Goal: Task Accomplishment & Management: Use online tool/utility

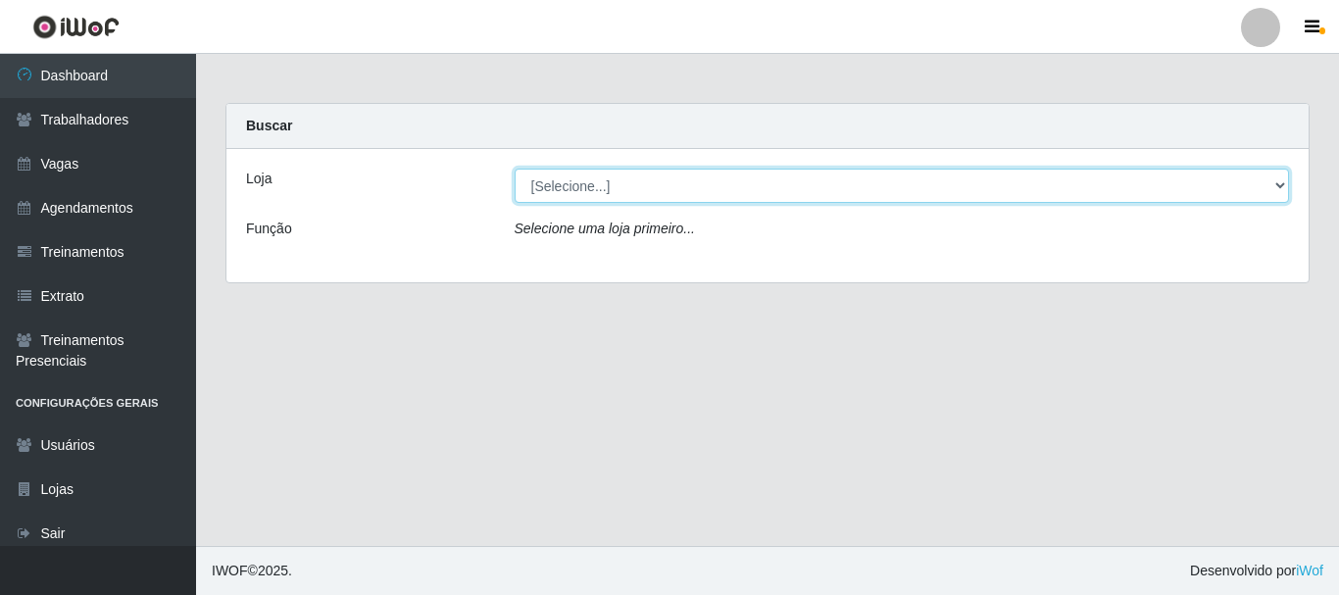
click at [619, 179] on select "[Selecione...] [PERSON_NAME]" at bounding box center [903, 186] width 776 height 34
select select "230"
click at [515, 169] on select "[Selecione...] [PERSON_NAME]" at bounding box center [903, 186] width 776 height 34
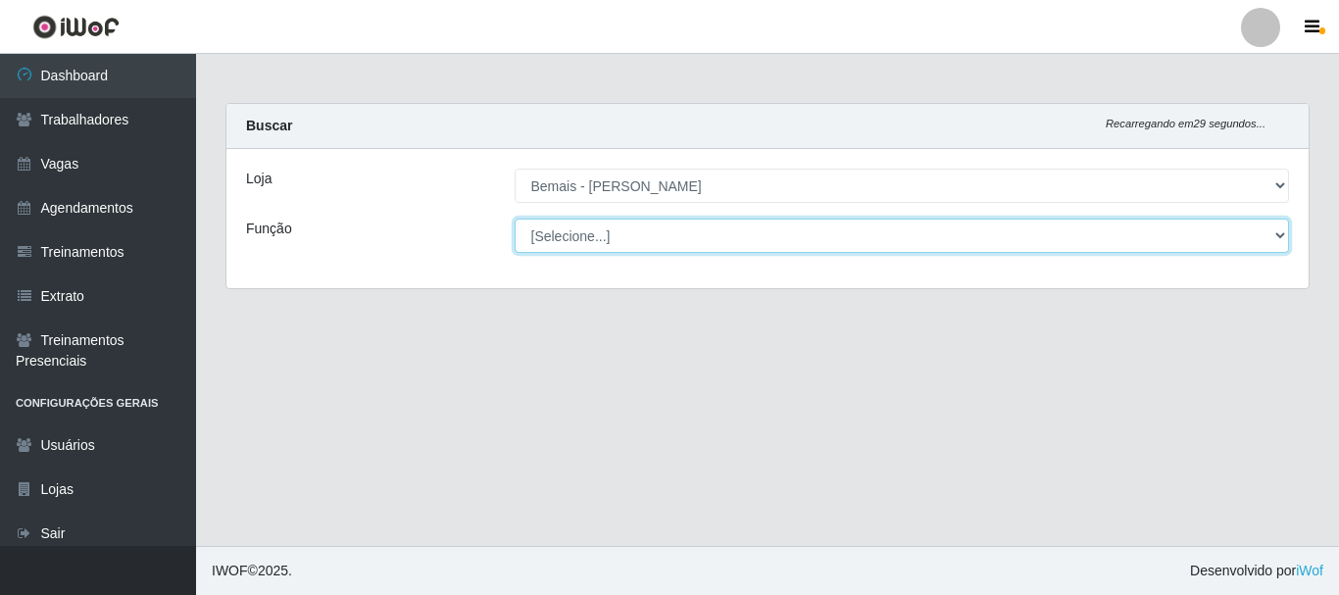
click at [577, 230] on select "[Selecione...] ASG ASG + ASG ++ Auxiliar de Depósito Auxiliar de Depósito + Aux…" at bounding box center [903, 236] width 776 height 34
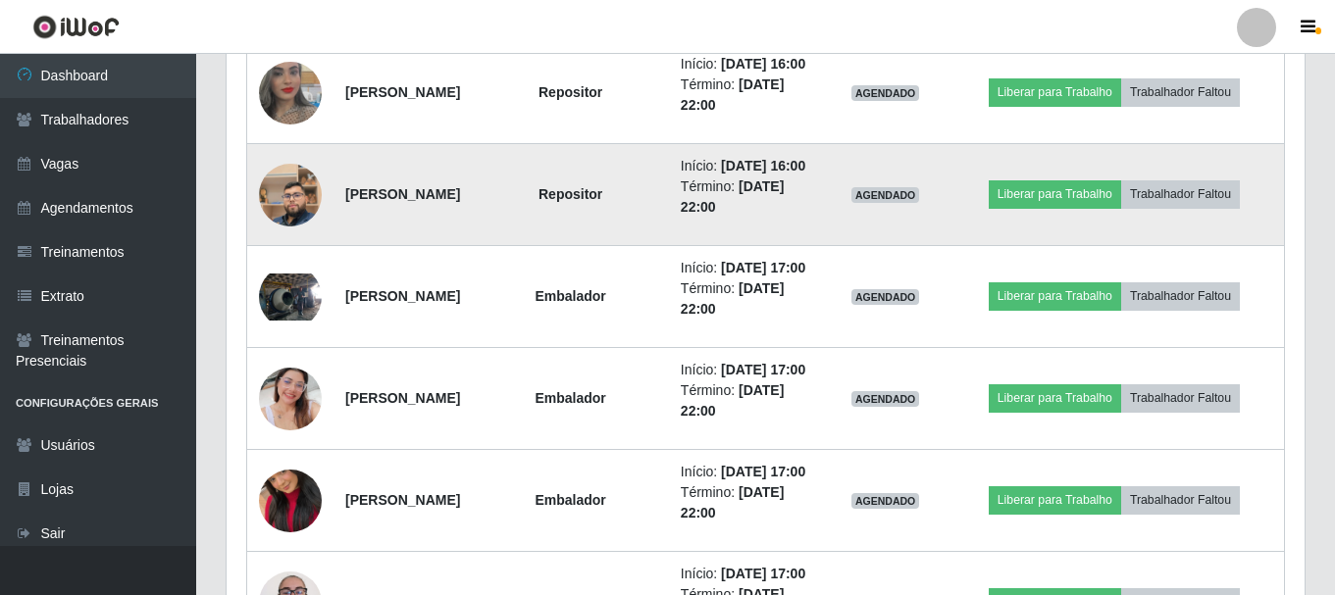
scroll to position [1566, 0]
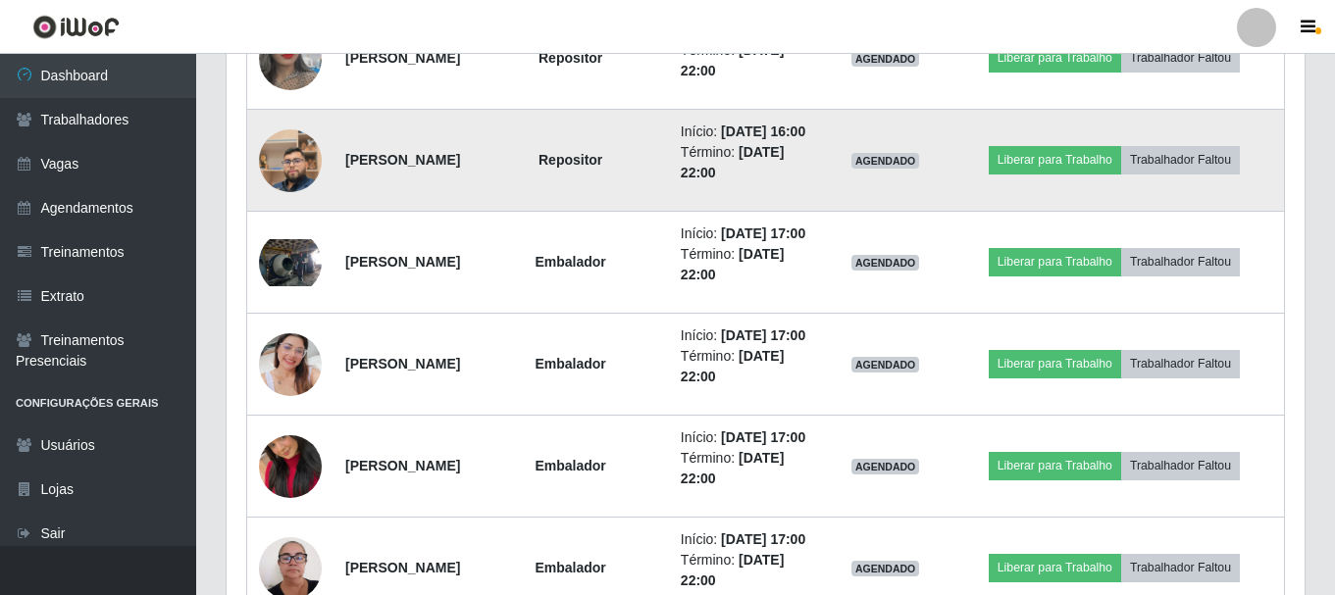
click at [307, 217] on img at bounding box center [290, 161] width 63 height 112
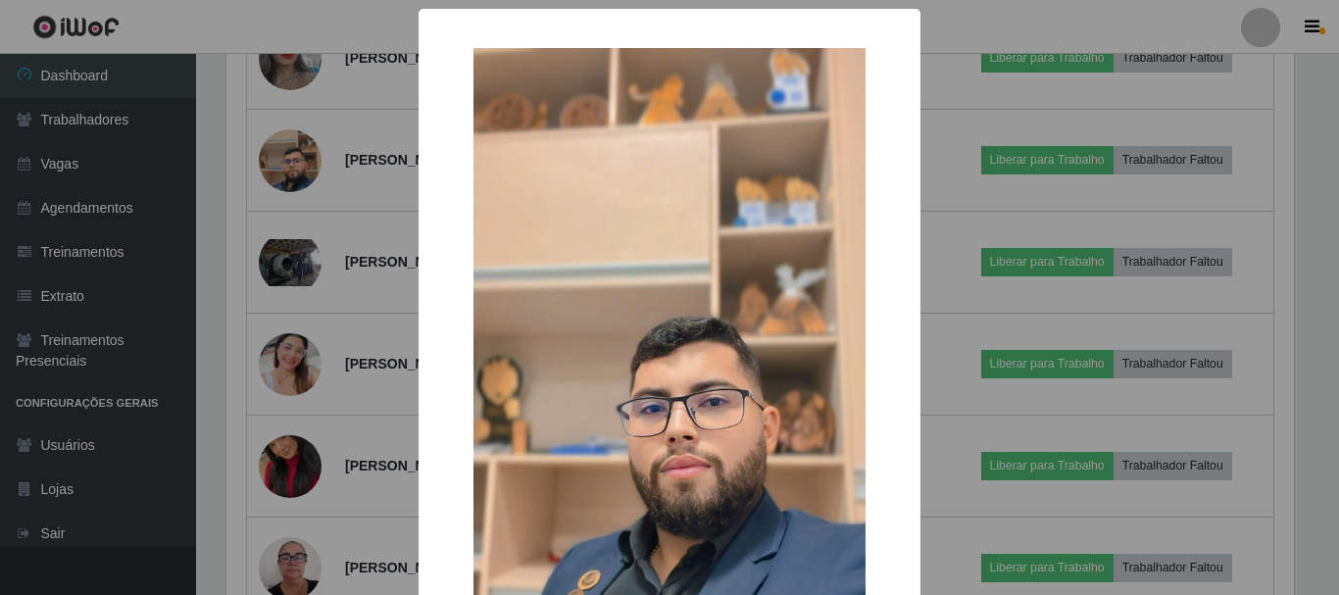
click at [307, 322] on div "× OK Cancel" at bounding box center [669, 297] width 1339 height 595
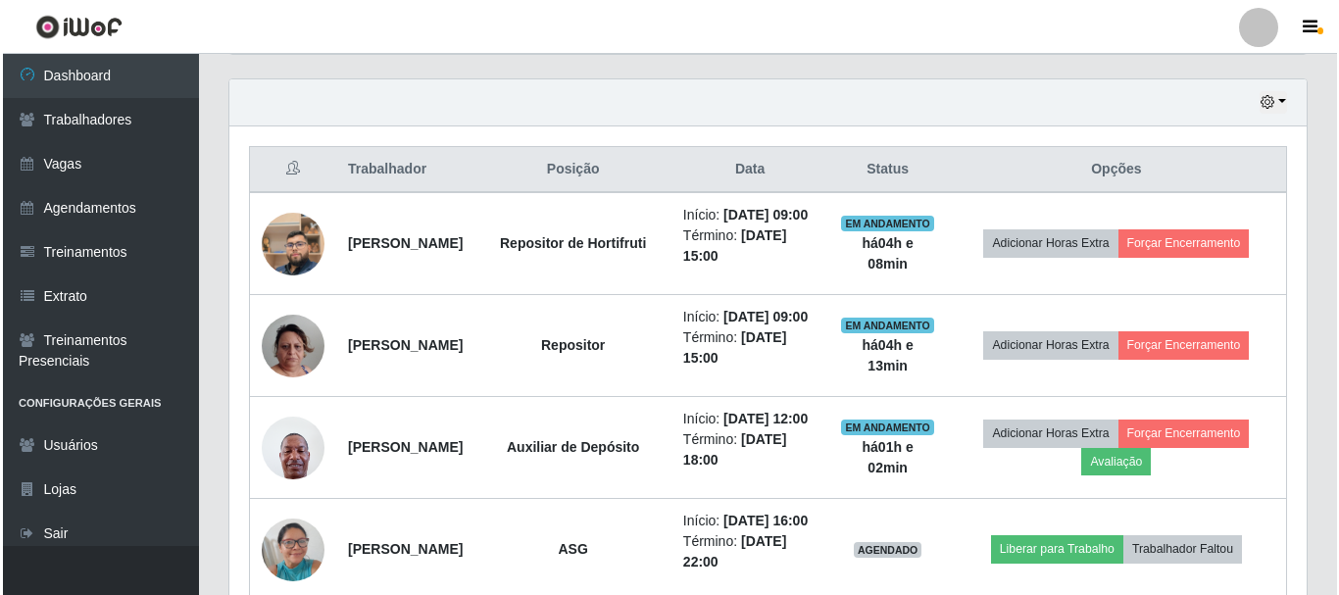
scroll to position [701, 0]
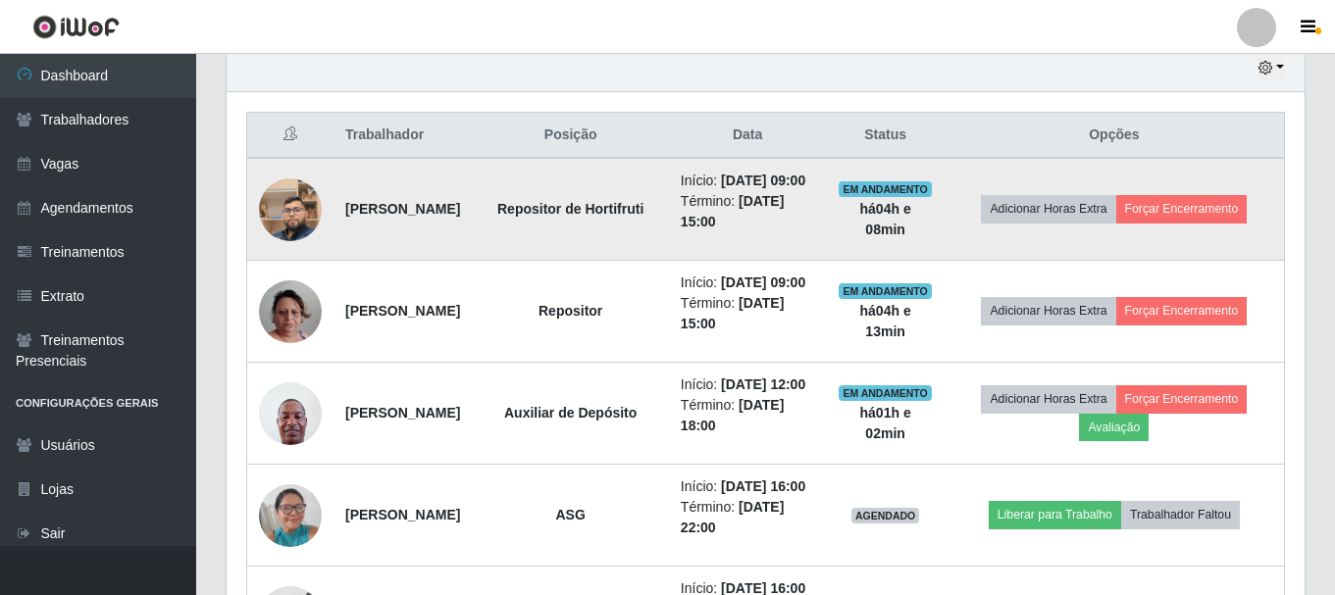
click at [277, 222] on img at bounding box center [290, 210] width 63 height 112
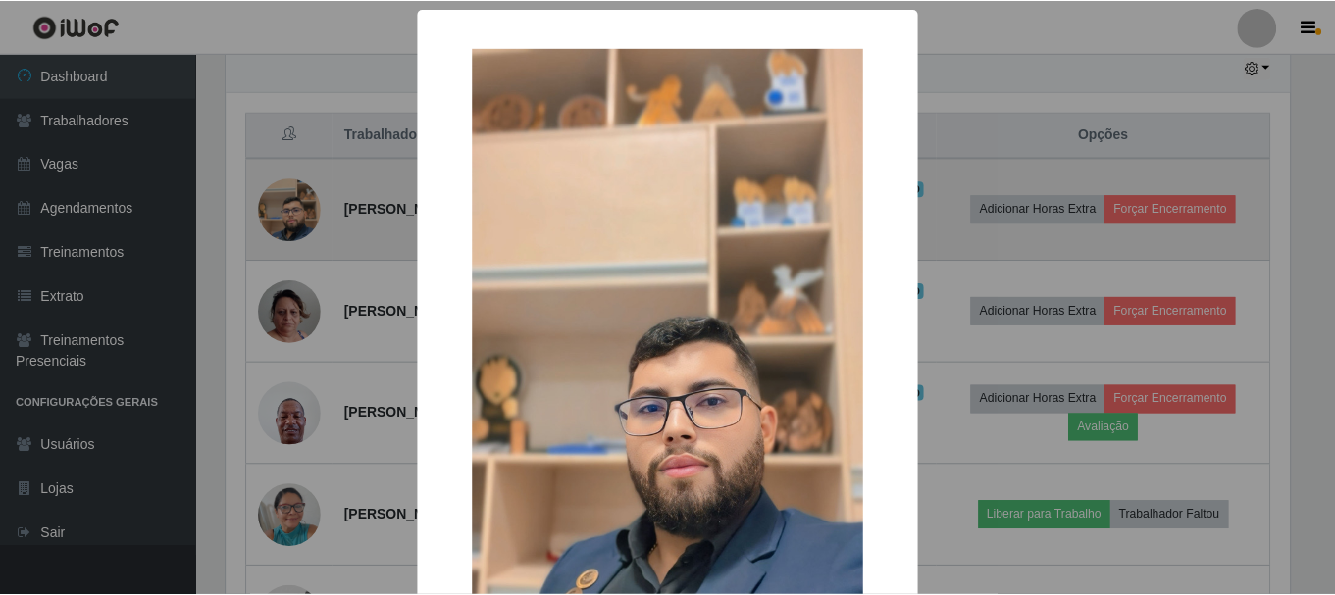
scroll to position [407, 1068]
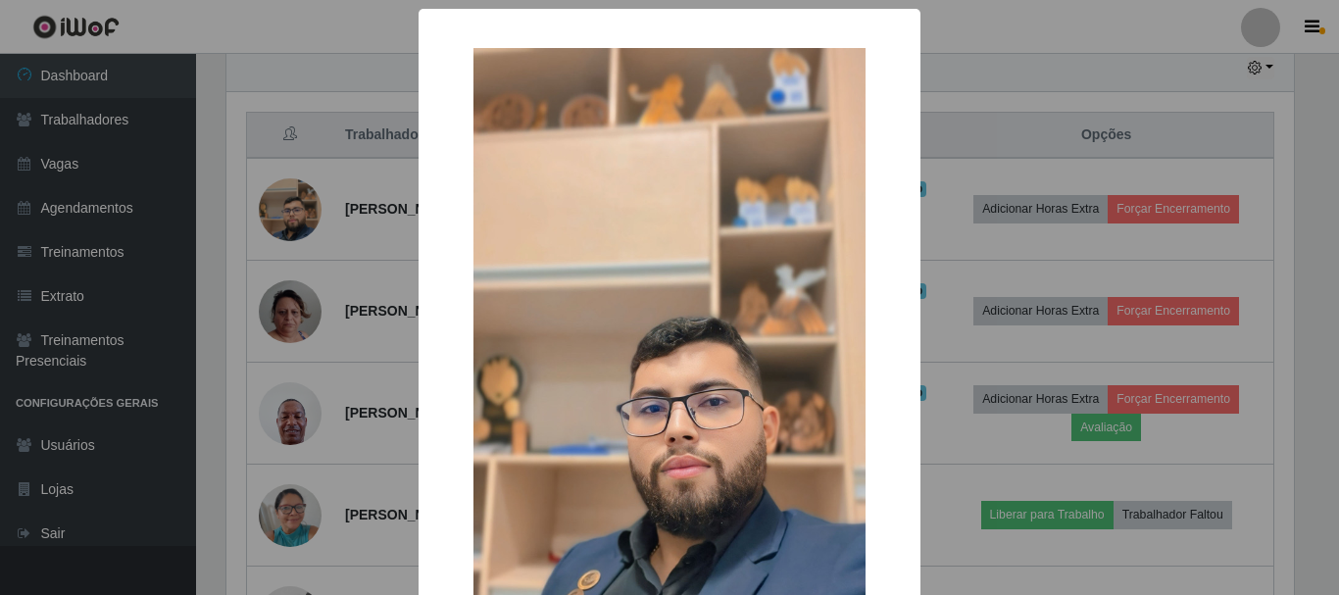
click at [295, 231] on div "× OK Cancel" at bounding box center [669, 297] width 1339 height 595
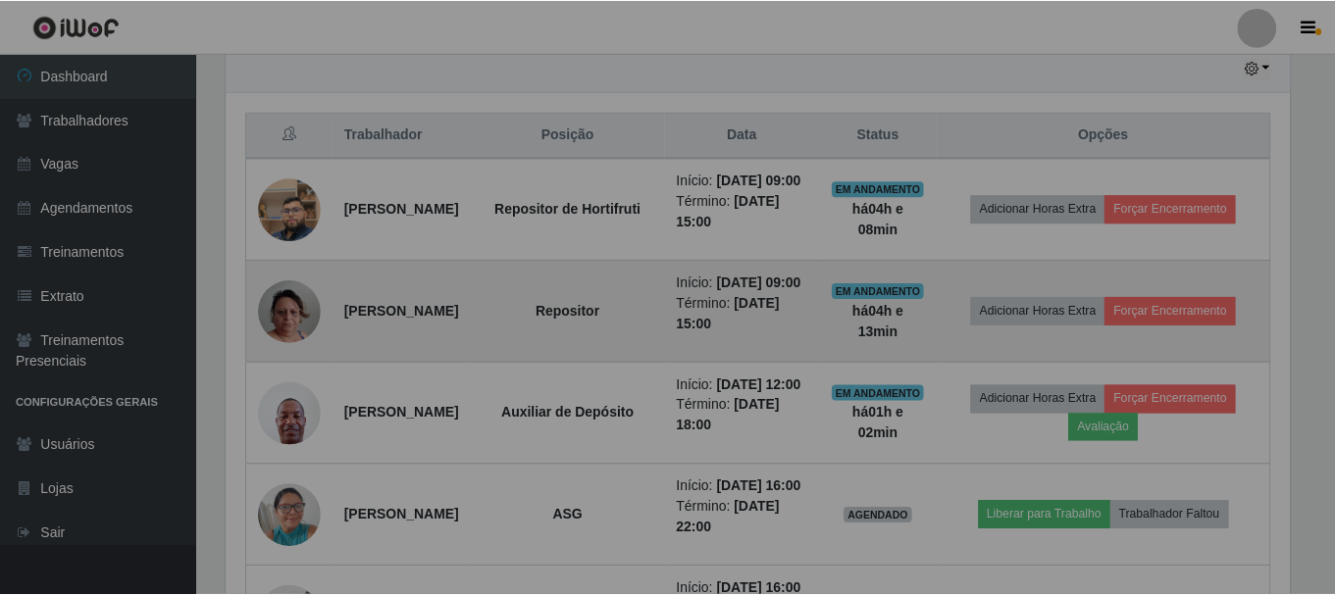
scroll to position [407, 1078]
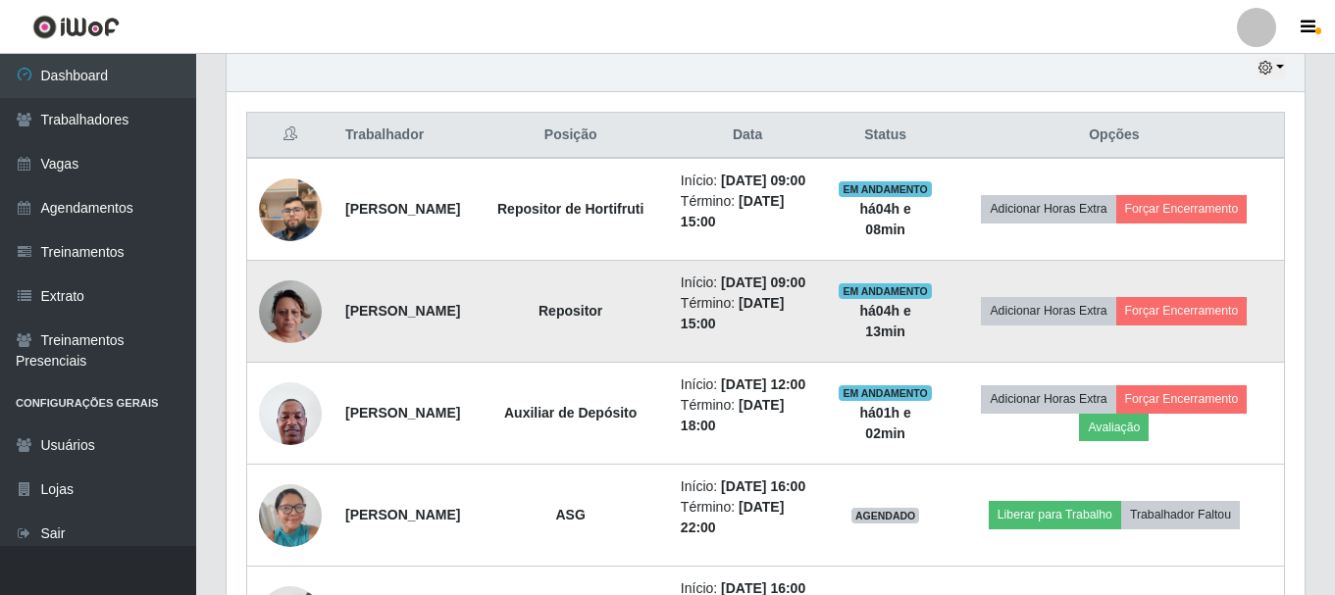
click at [284, 305] on td at bounding box center [290, 312] width 87 height 102
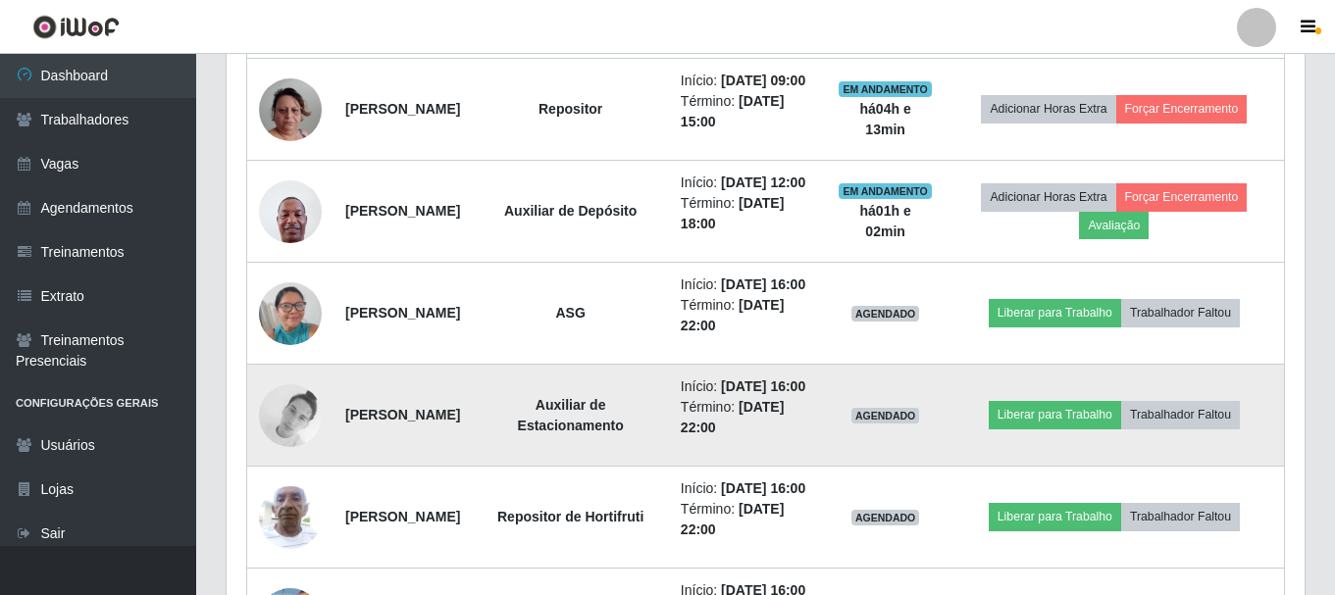
scroll to position [897, 0]
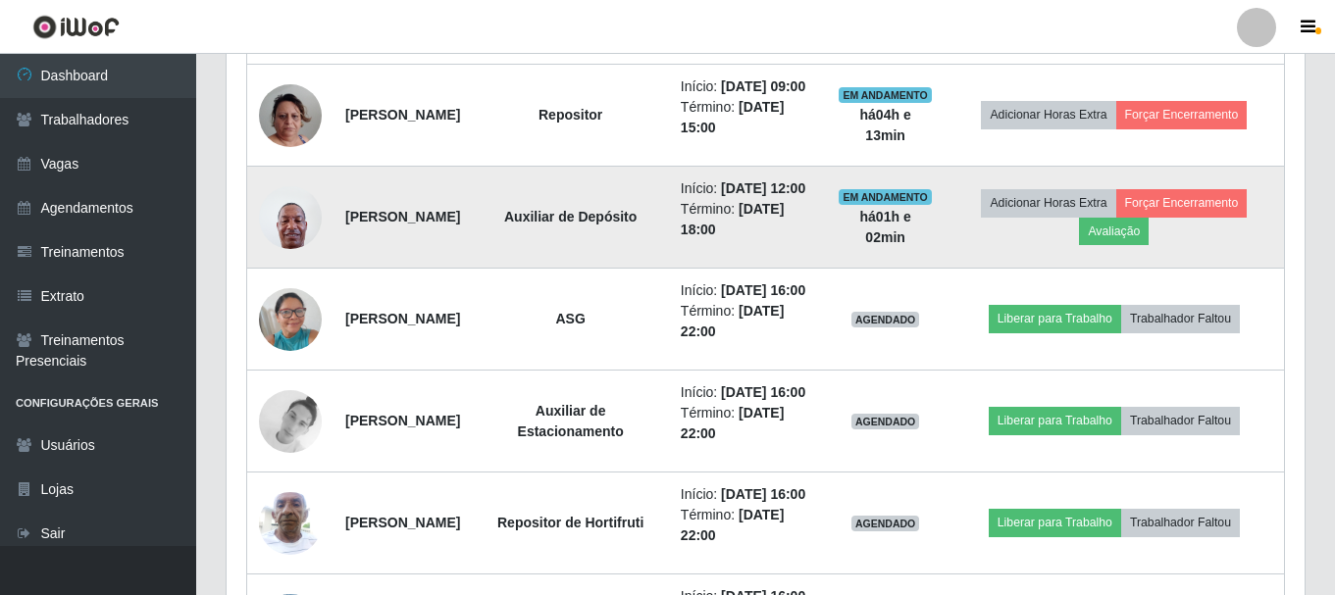
click at [300, 259] on img at bounding box center [290, 217] width 63 height 83
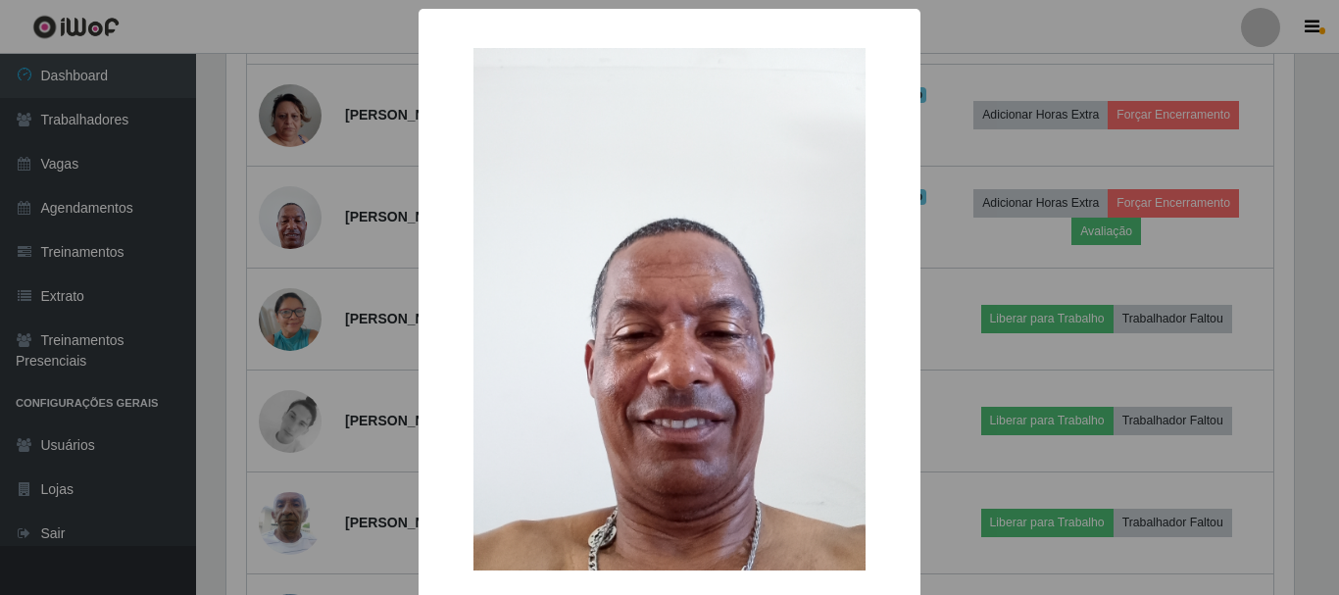
click at [296, 267] on div "× OK Cancel" at bounding box center [669, 297] width 1339 height 595
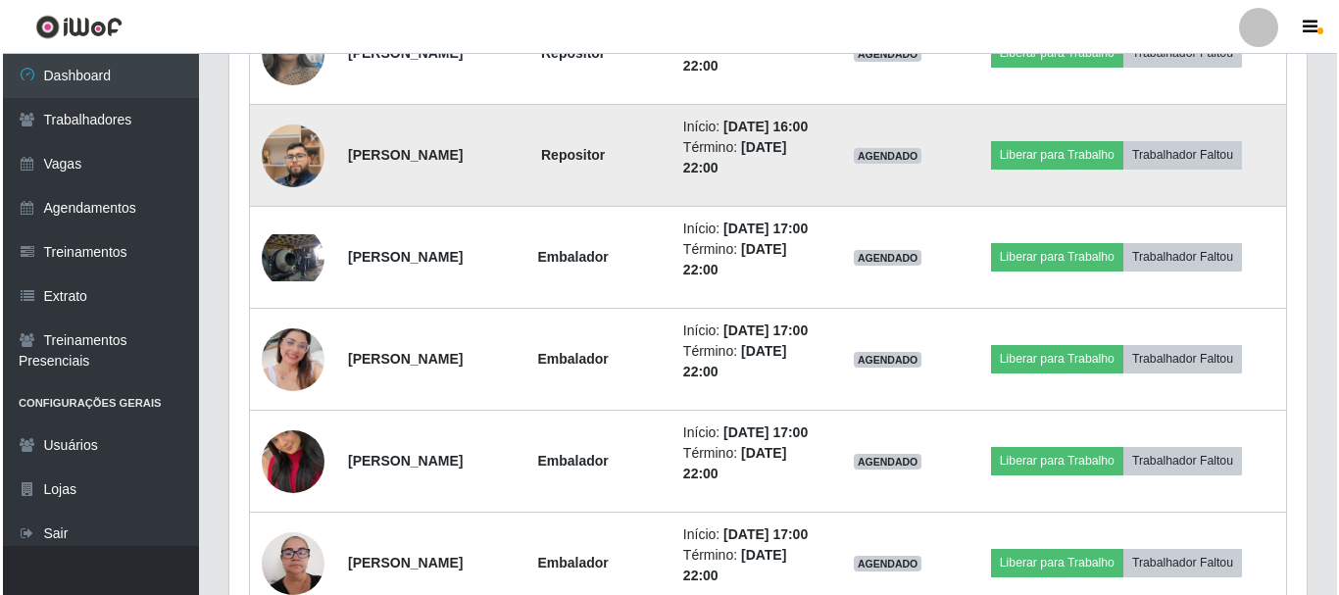
scroll to position [1584, 0]
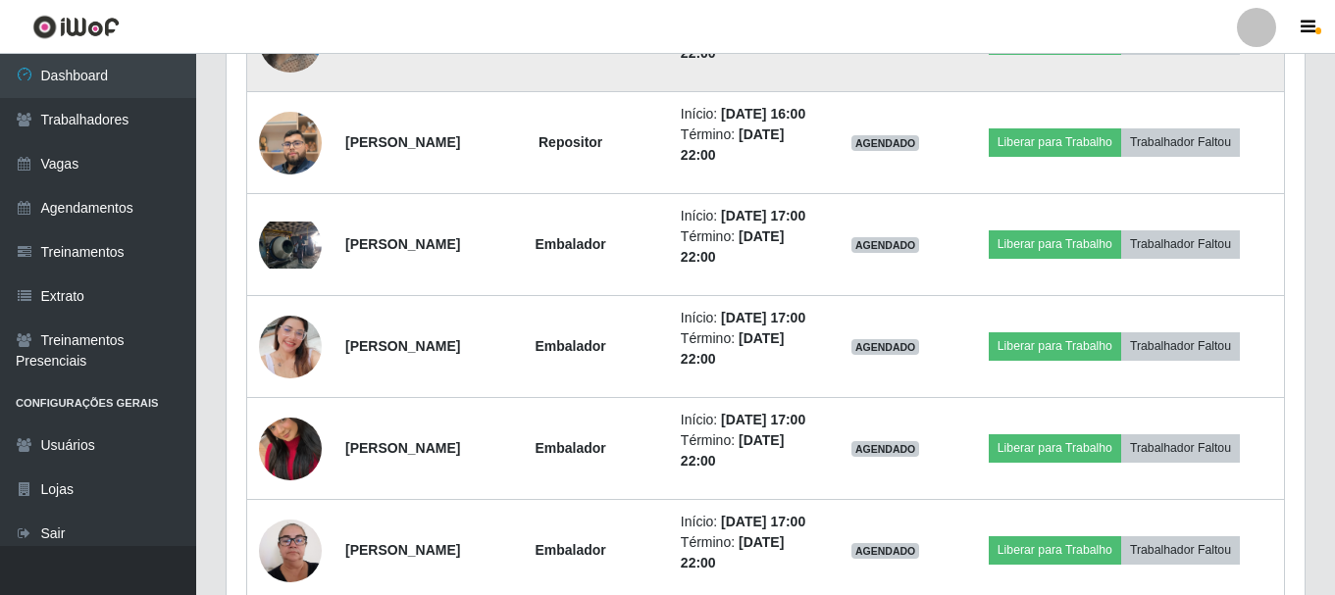
click at [279, 97] on img at bounding box center [290, 41] width 63 height 112
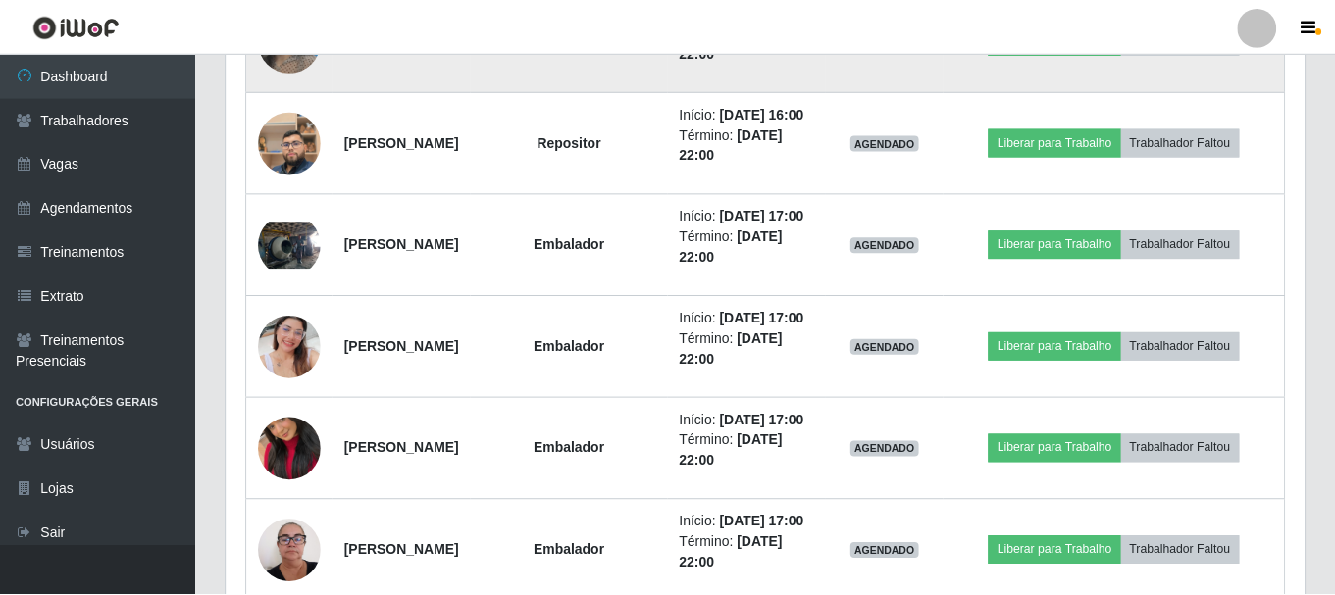
scroll to position [407, 1068]
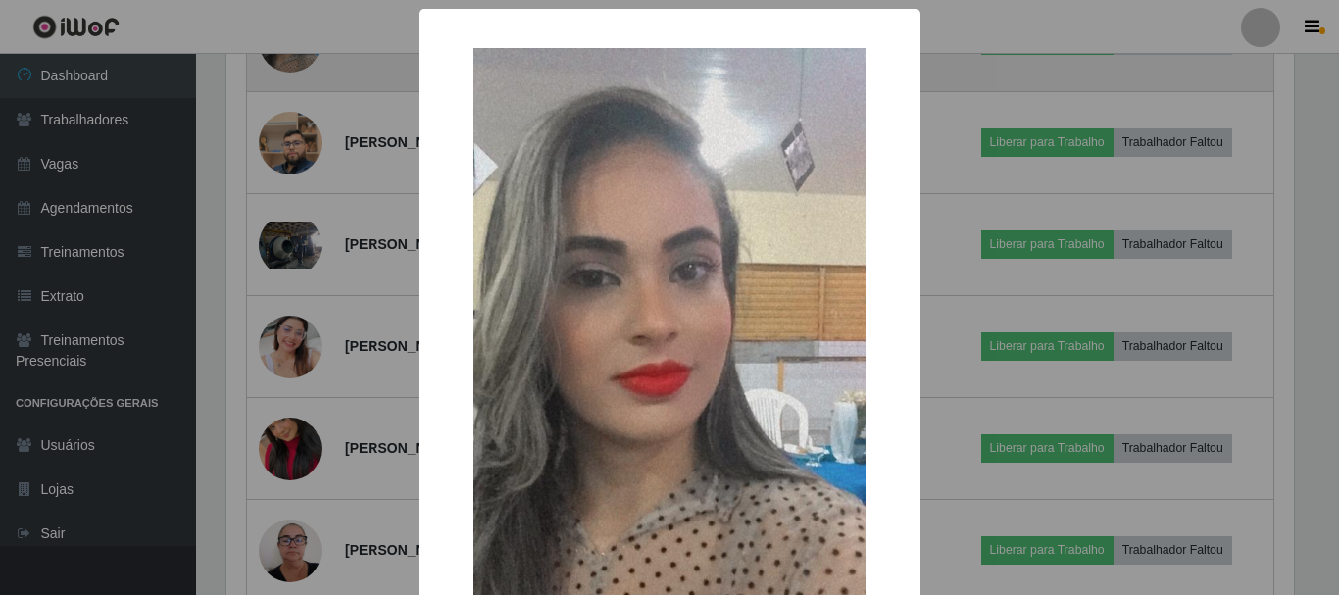
click at [279, 181] on div "× OK Cancel" at bounding box center [669, 297] width 1339 height 595
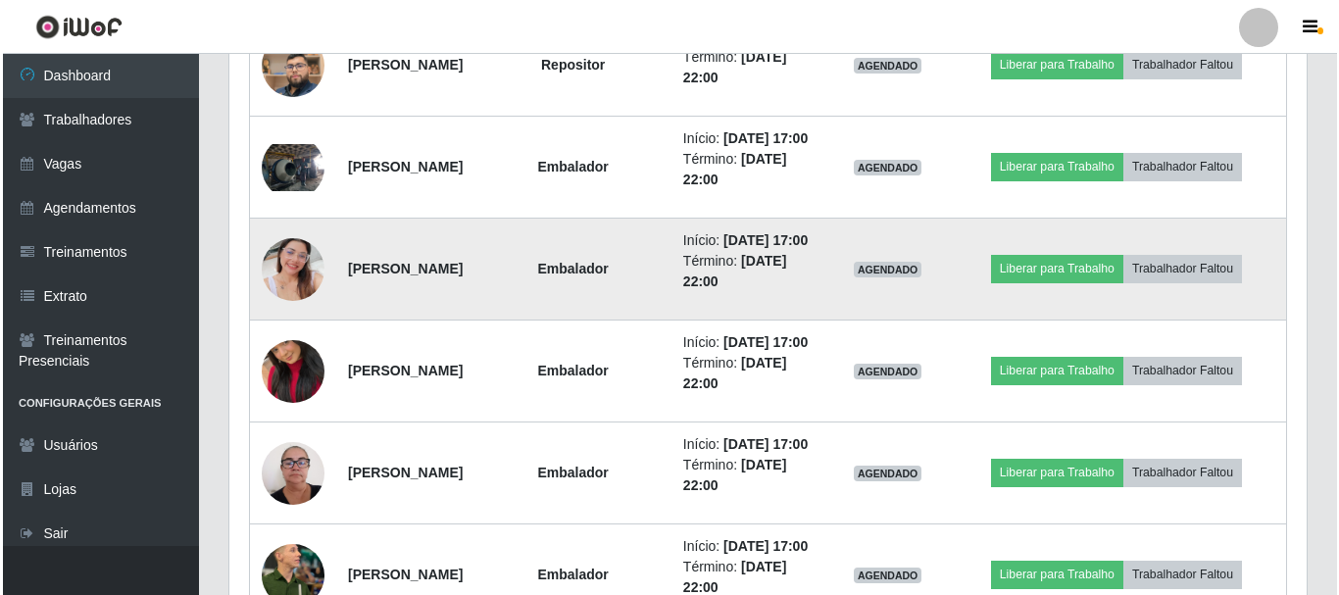
scroll to position [1878, 0]
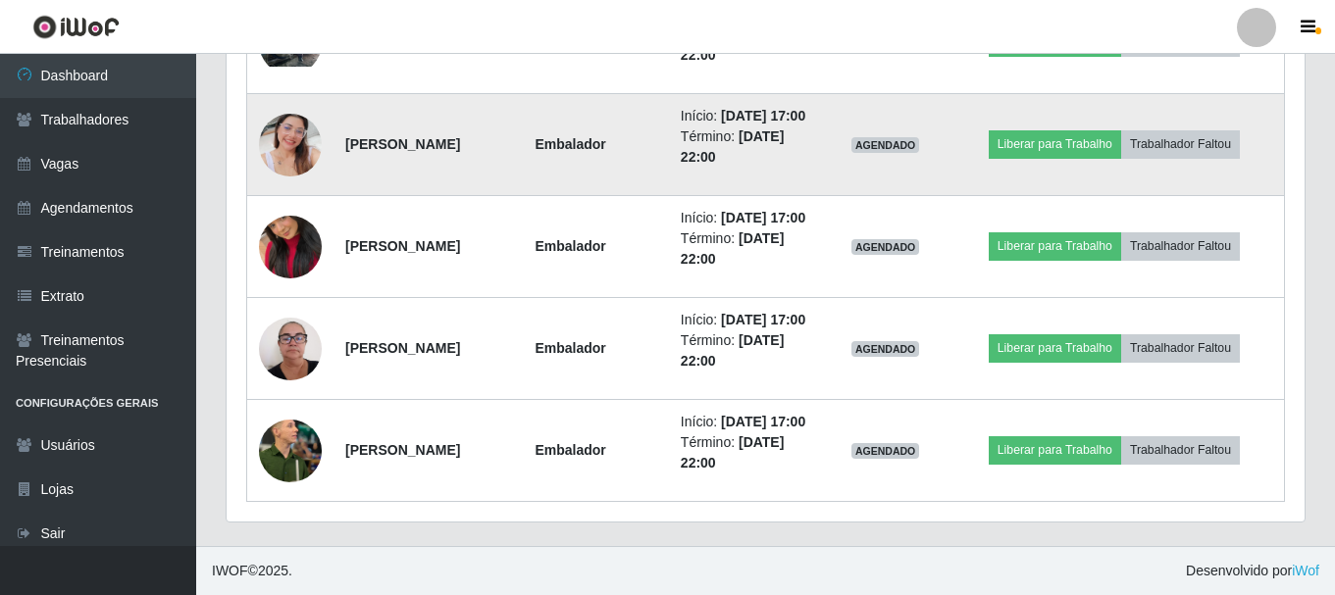
click at [283, 196] on td at bounding box center [290, 145] width 87 height 102
click at [285, 201] on img at bounding box center [290, 145] width 63 height 112
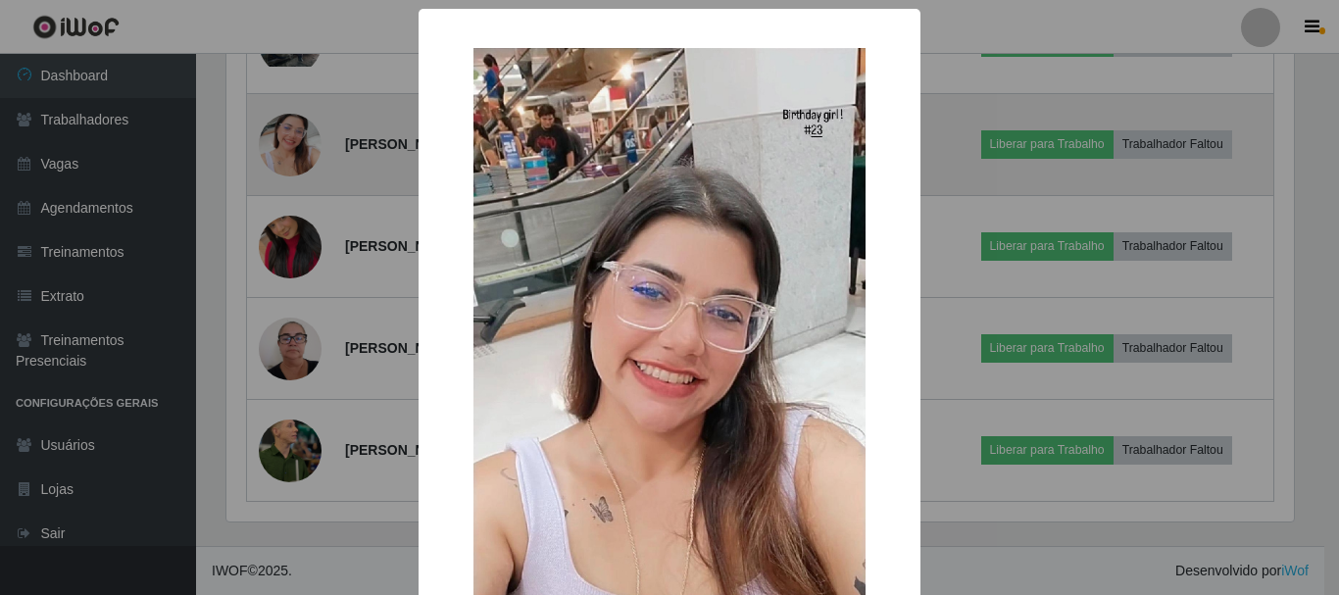
click at [285, 298] on div "× OK Cancel" at bounding box center [669, 297] width 1339 height 595
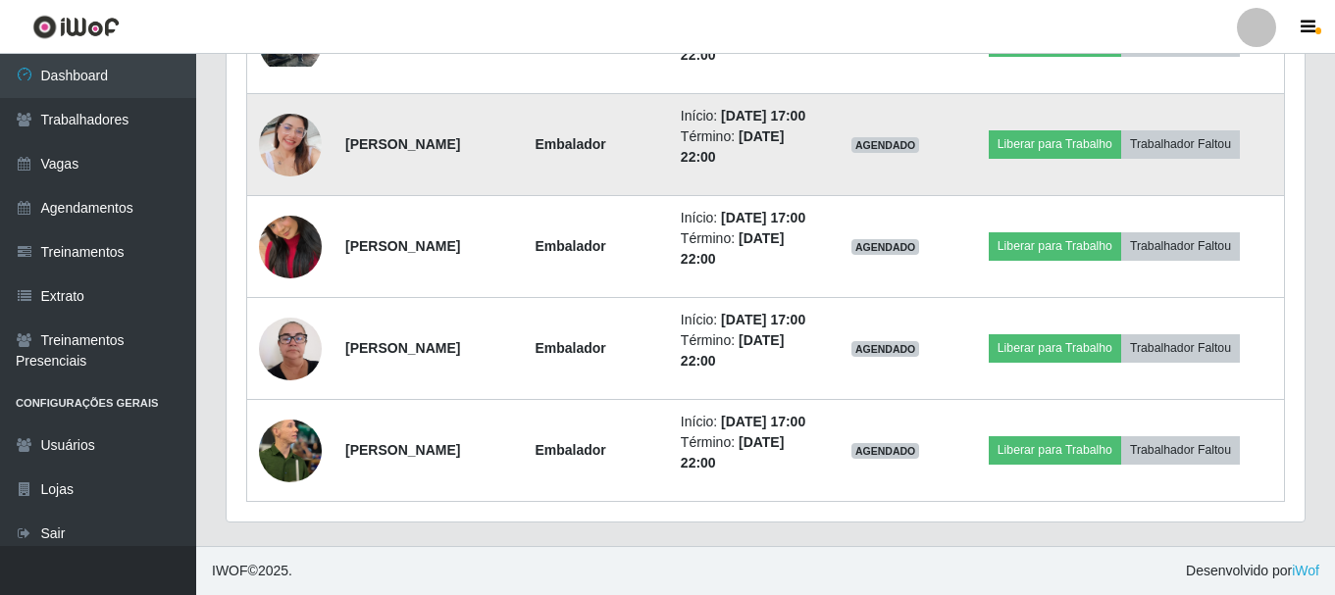
scroll to position [1976, 0]
click at [306, 183] on img at bounding box center [290, 145] width 63 height 112
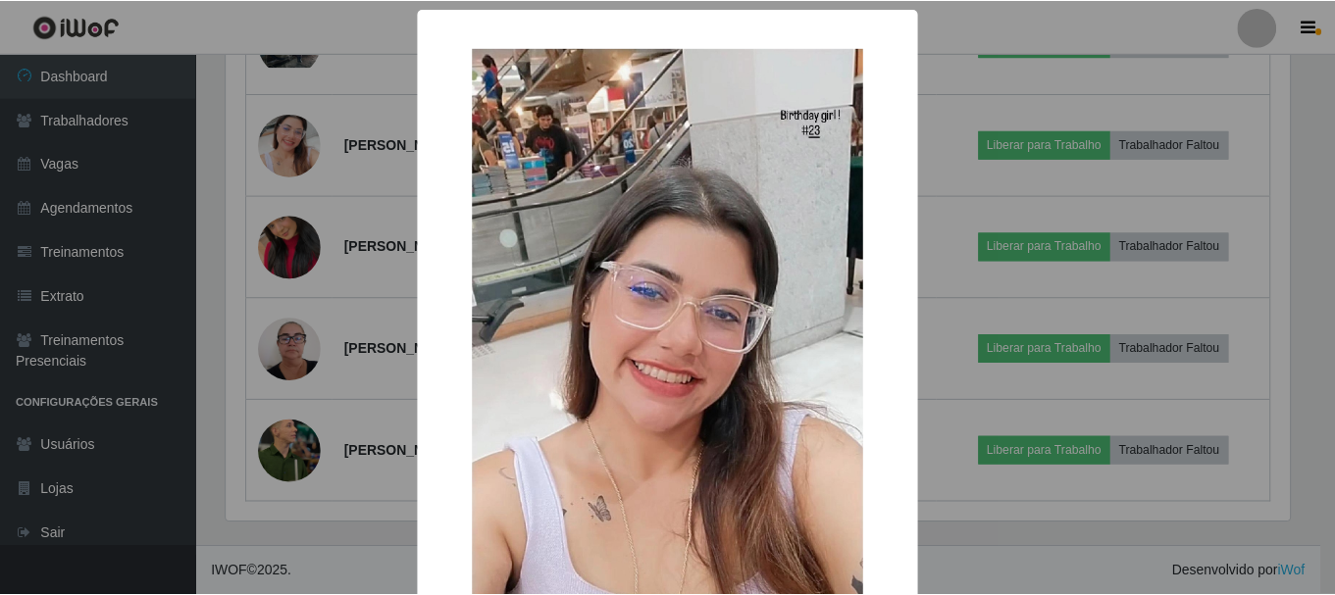
scroll to position [98, 0]
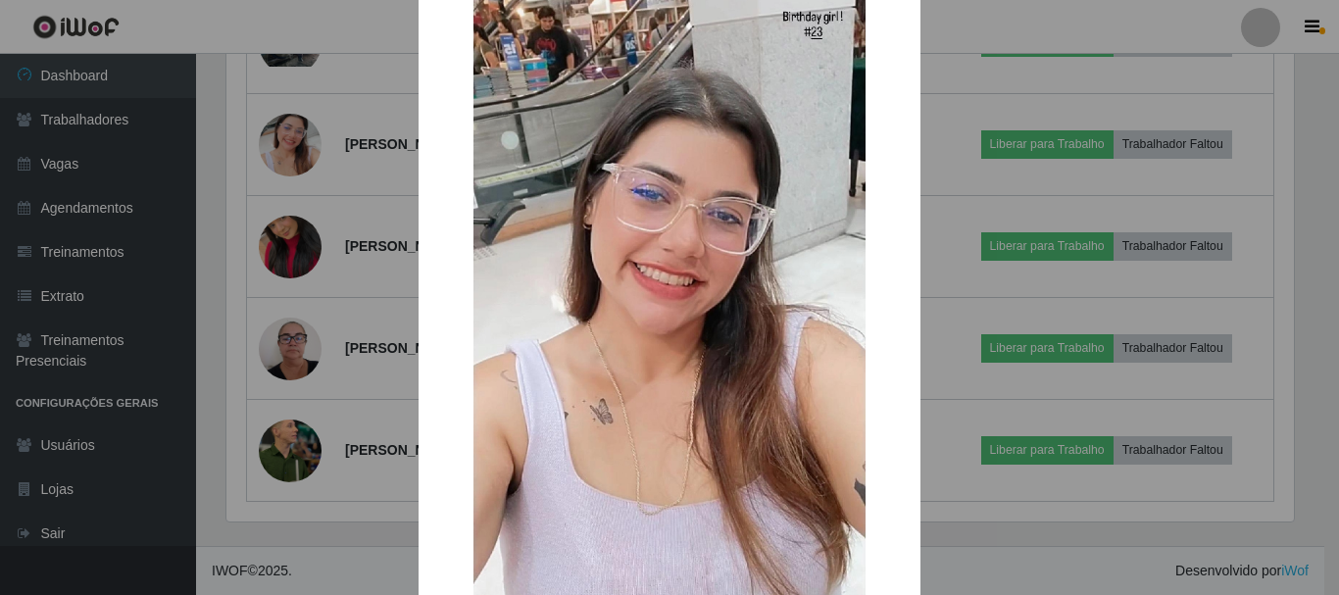
click at [388, 217] on div "× OK Cancel" at bounding box center [669, 297] width 1339 height 595
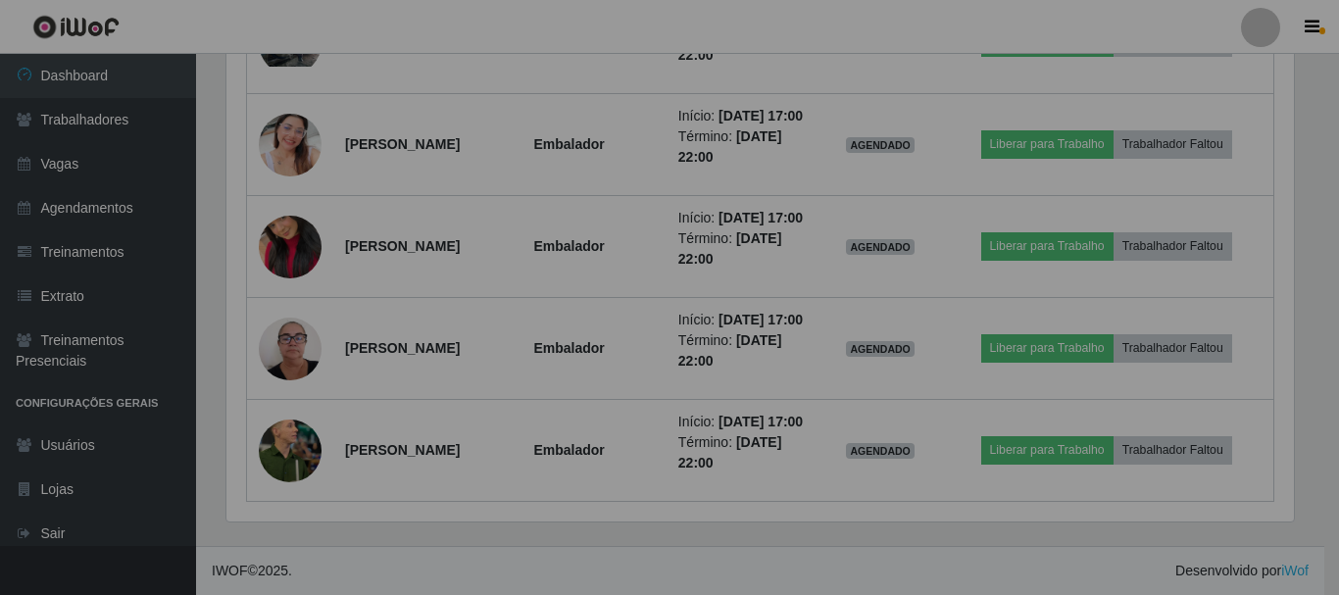
scroll to position [407, 1078]
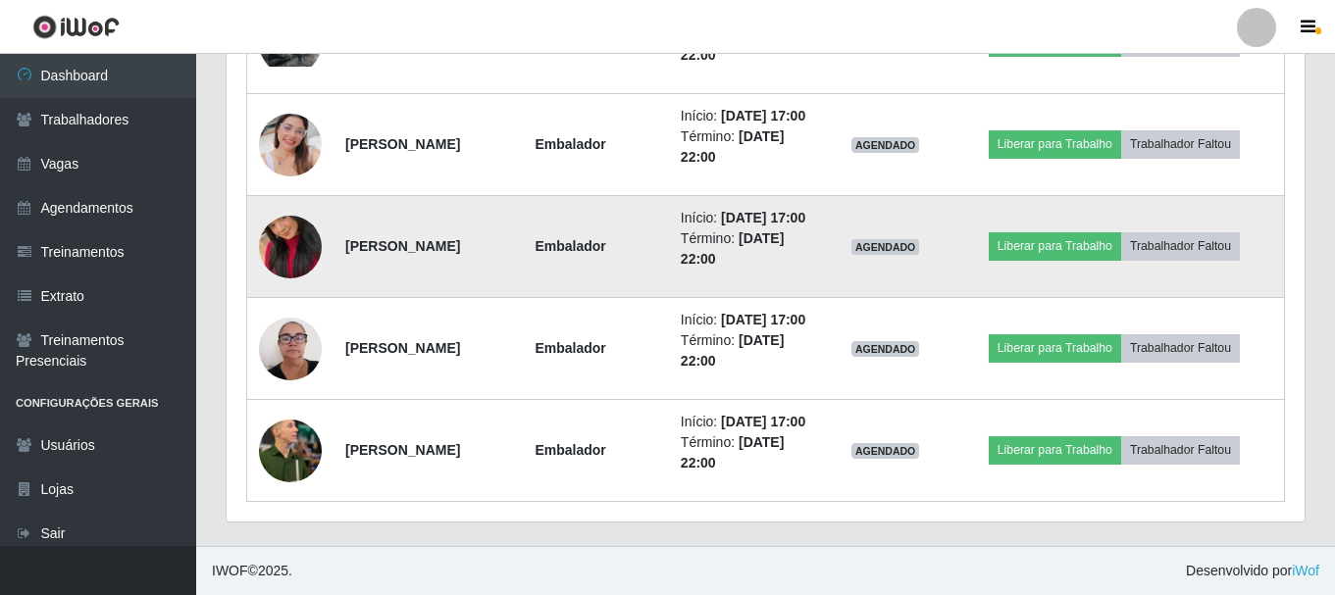
click at [310, 297] on img at bounding box center [290, 247] width 63 height 112
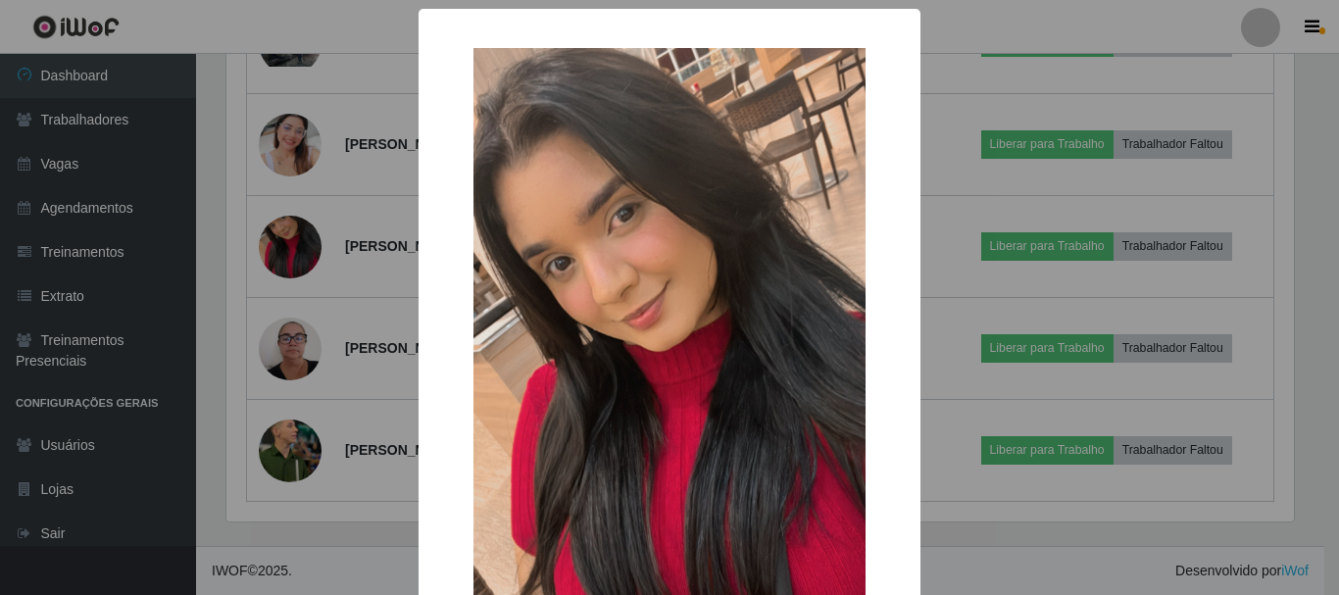
click at [310, 304] on div "× OK Cancel" at bounding box center [669, 297] width 1339 height 595
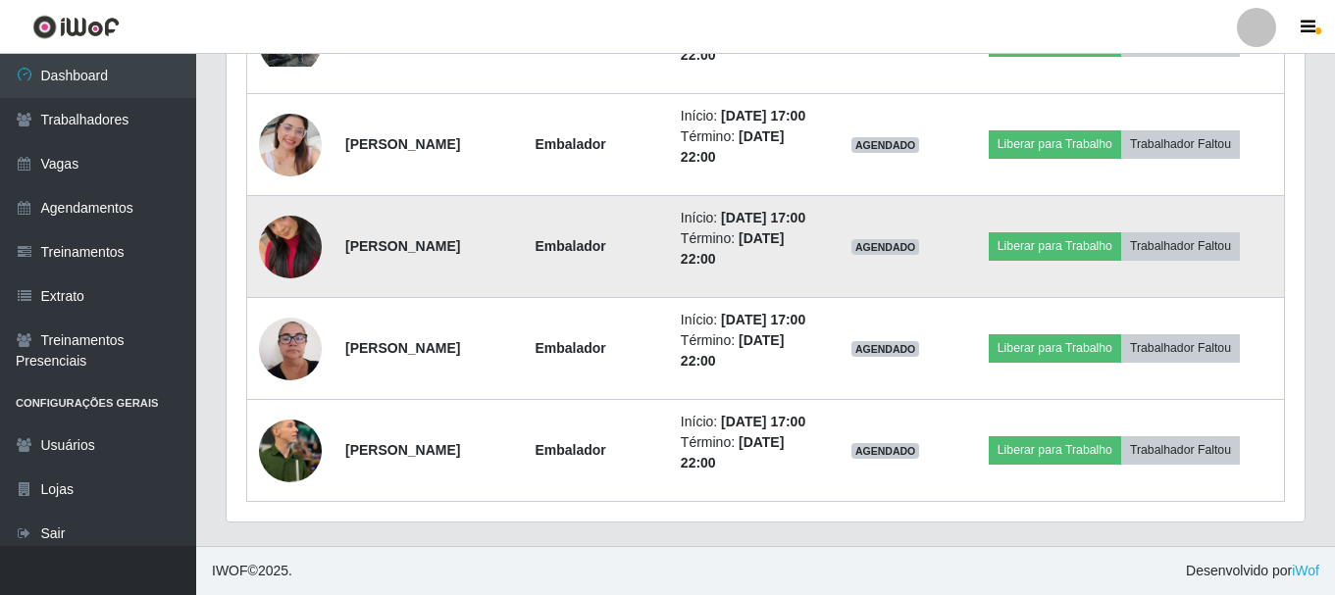
scroll to position [407, 1078]
click at [300, 300] on img at bounding box center [290, 247] width 63 height 112
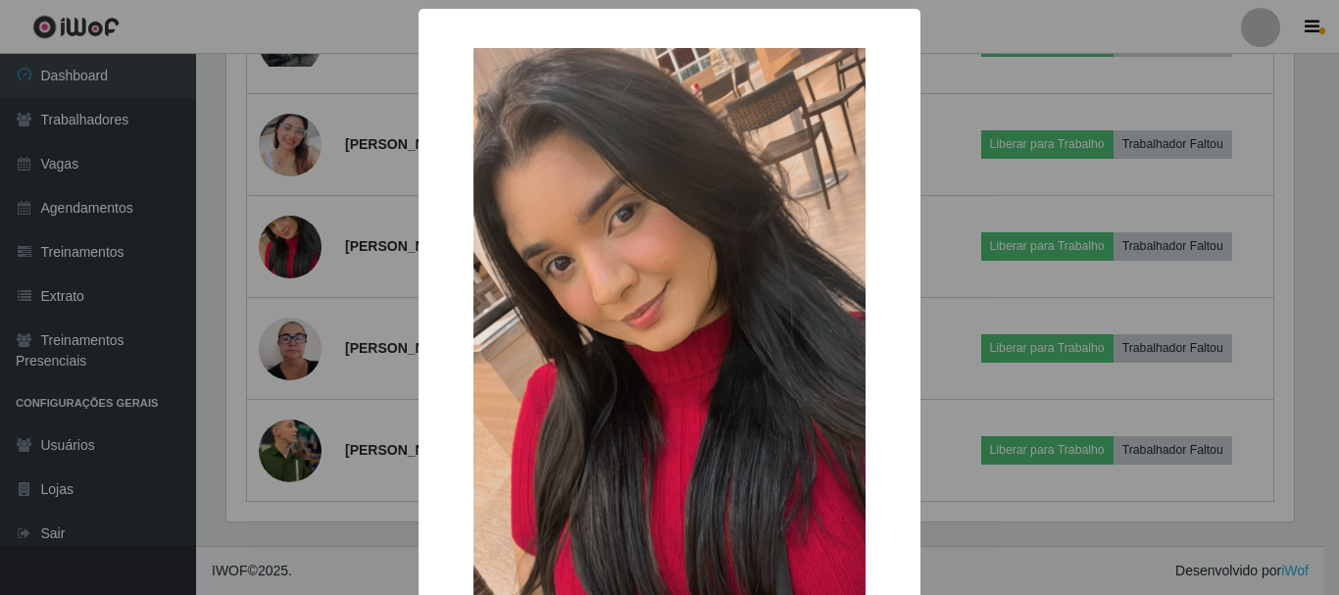
click at [299, 313] on div "× OK Cancel" at bounding box center [669, 297] width 1339 height 595
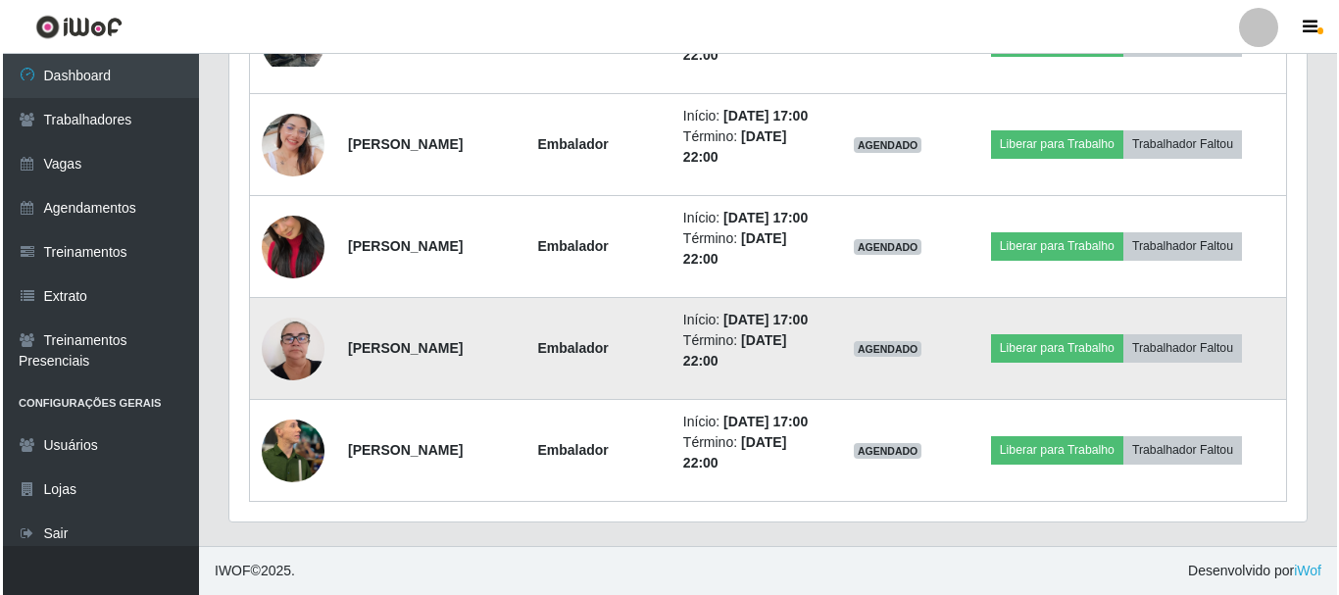
scroll to position [2074, 0]
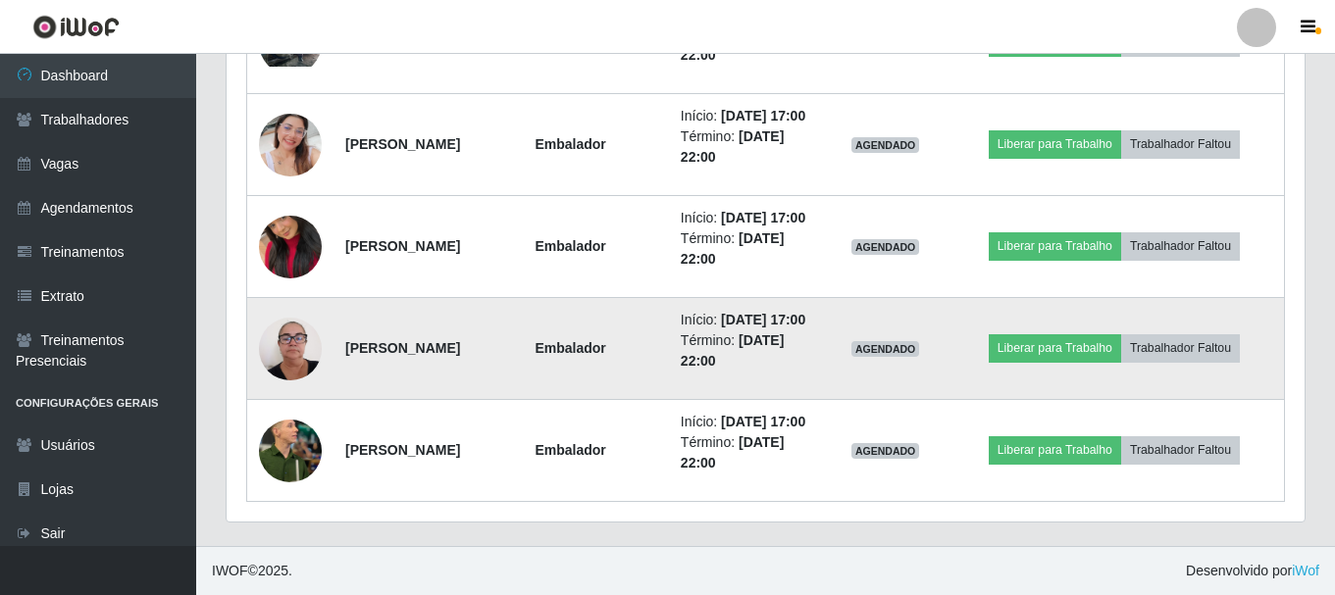
click at [308, 316] on img at bounding box center [290, 348] width 63 height 83
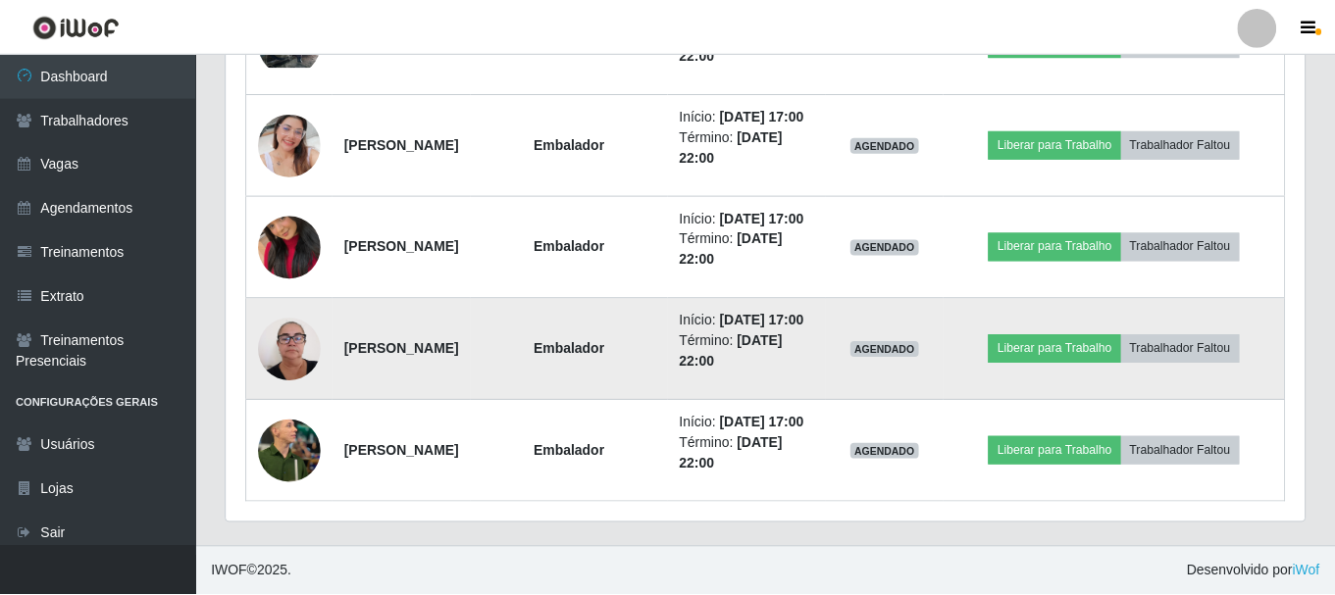
scroll to position [407, 1068]
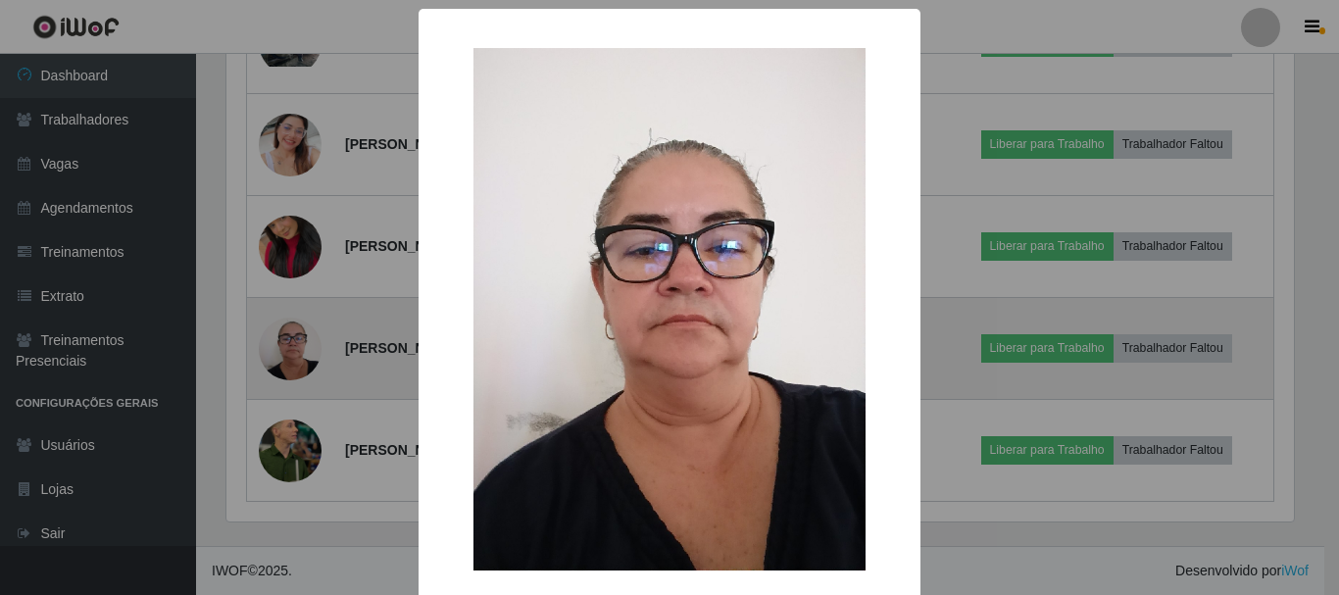
click at [308, 316] on div "× OK Cancel" at bounding box center [669, 297] width 1339 height 595
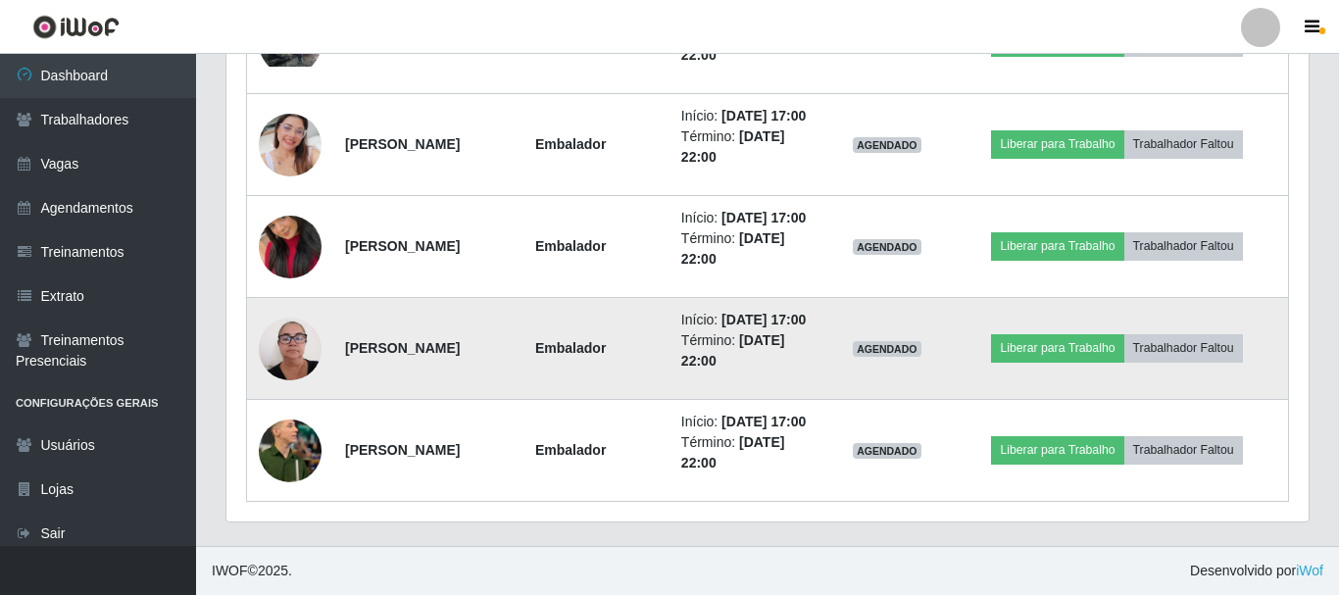
scroll to position [407, 1078]
click at [259, 333] on td at bounding box center [290, 349] width 87 height 102
click at [274, 333] on img at bounding box center [290, 348] width 63 height 83
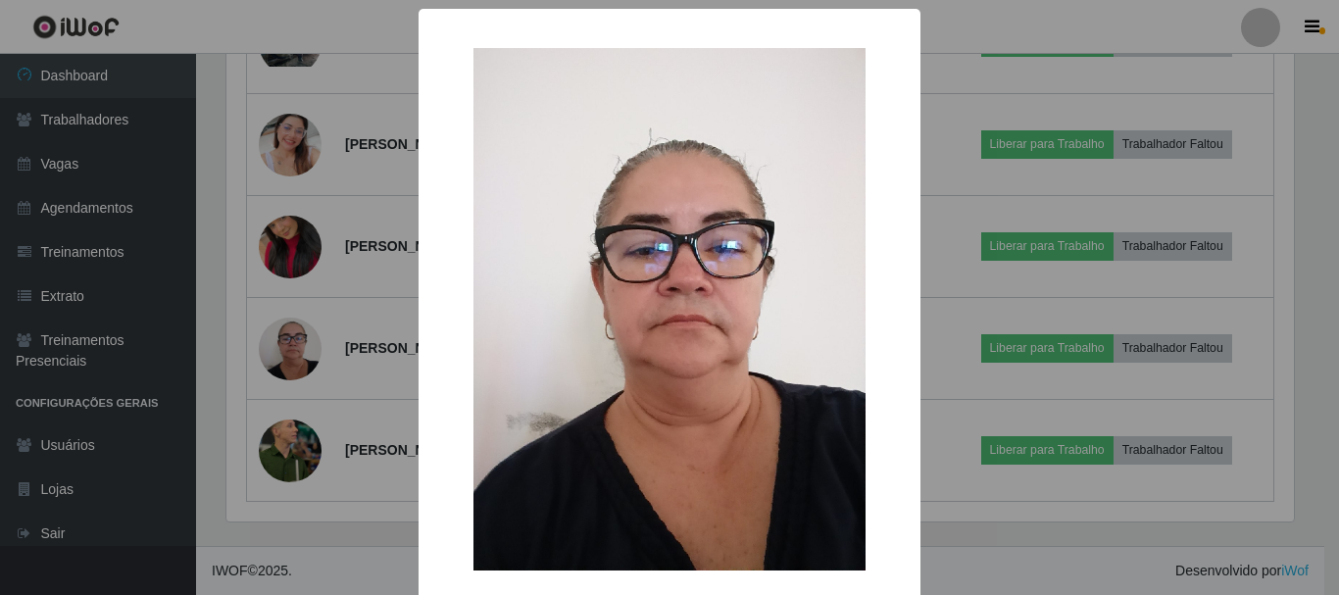
click at [275, 367] on div "× OK Cancel" at bounding box center [669, 297] width 1339 height 595
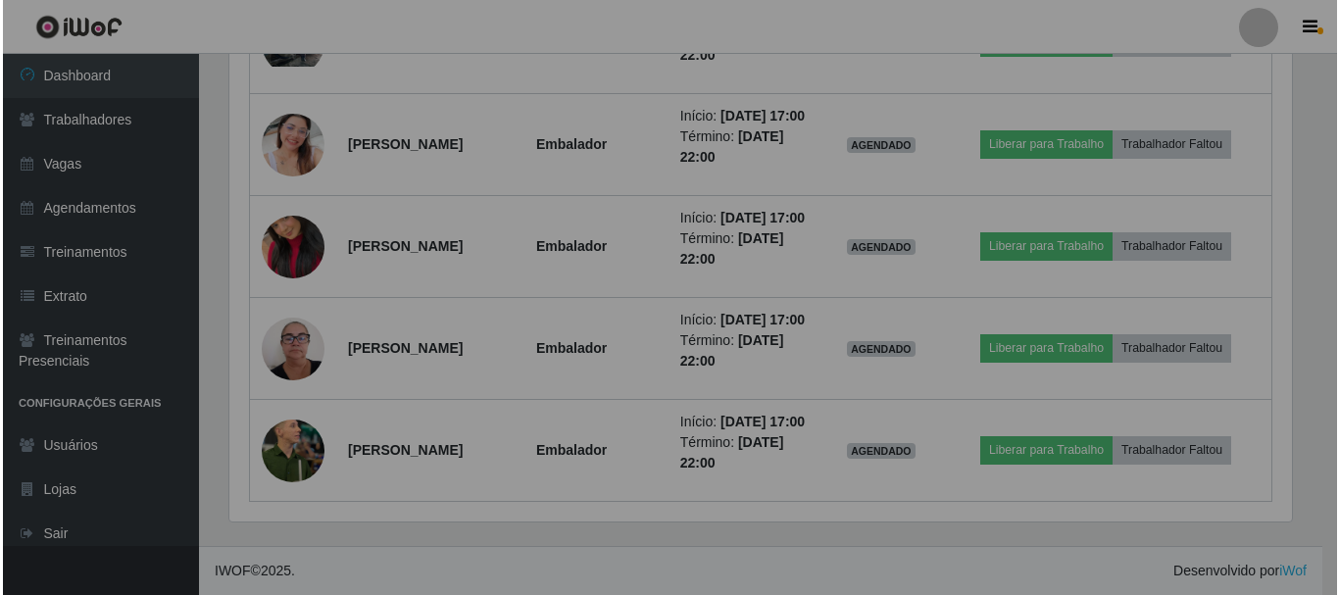
scroll to position [407, 1078]
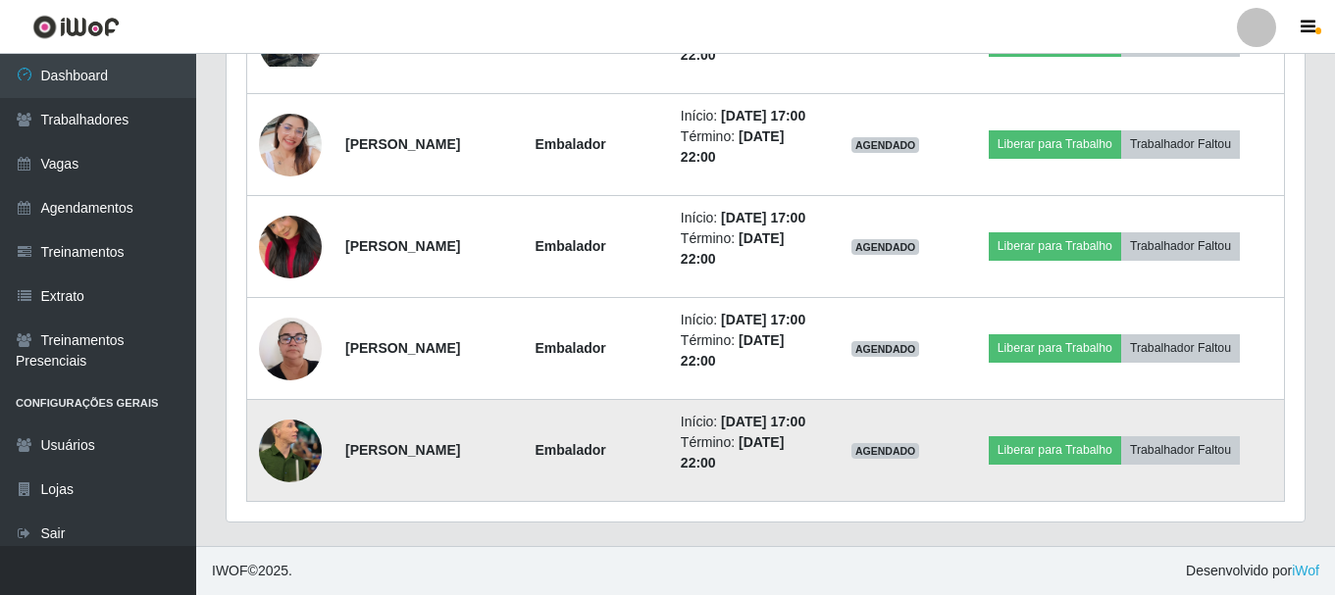
click at [314, 448] on img at bounding box center [290, 450] width 63 height 83
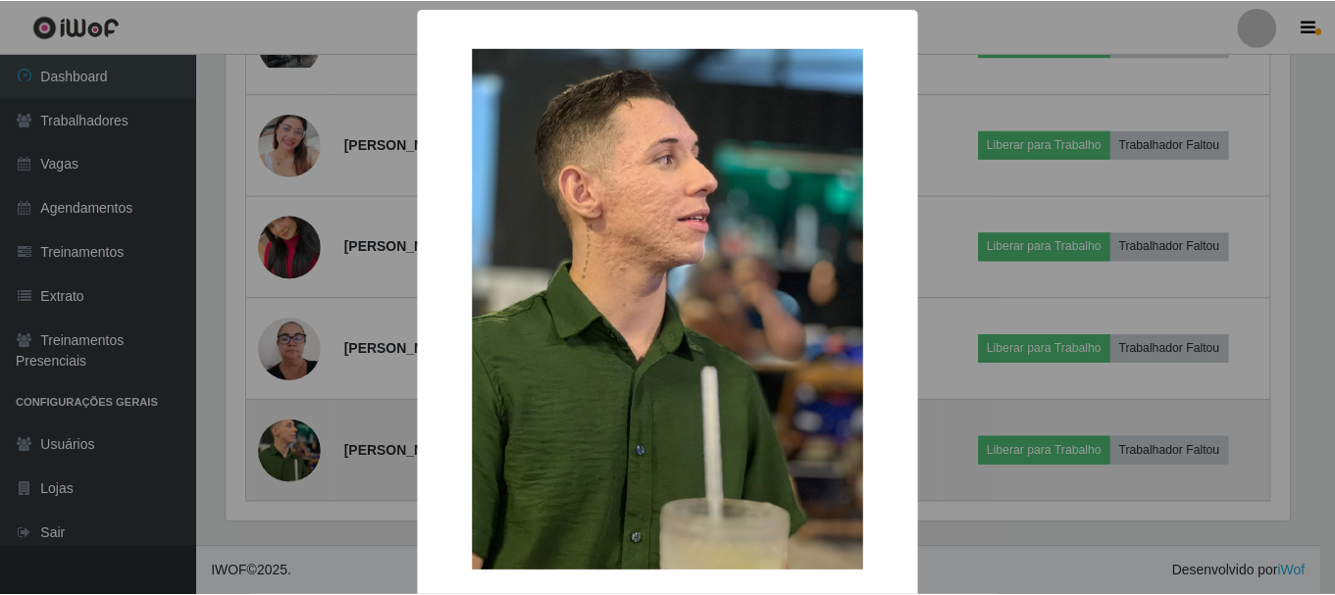
scroll to position [407, 1068]
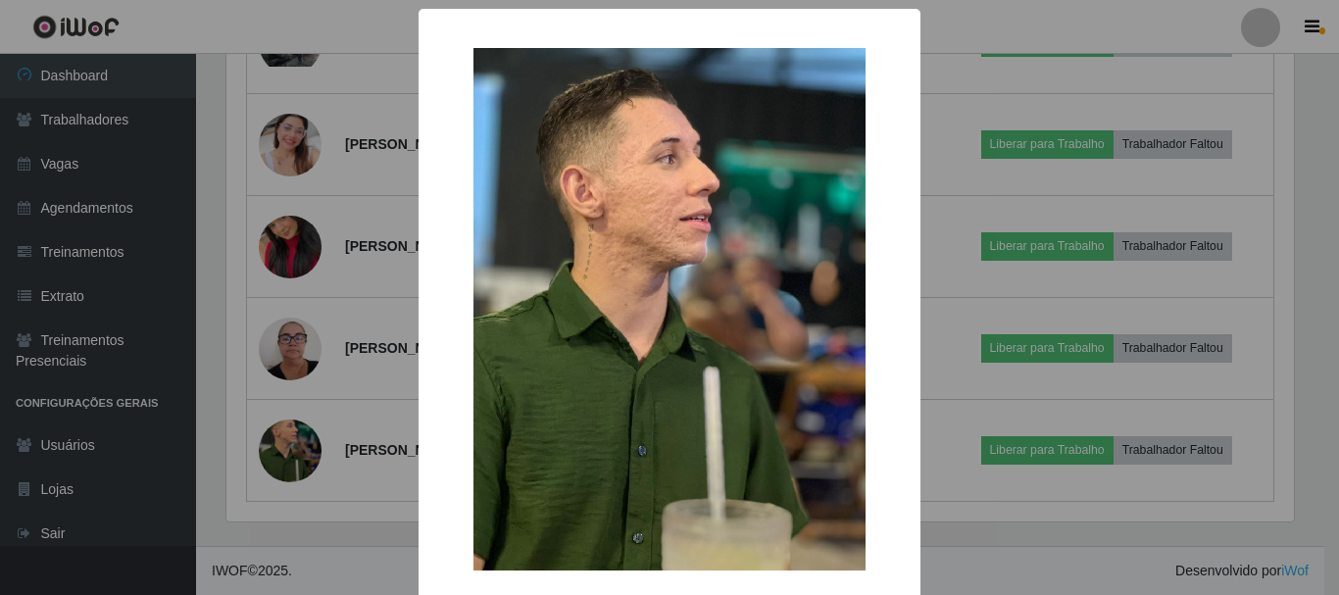
click at [326, 373] on div "× OK Cancel" at bounding box center [669, 297] width 1339 height 595
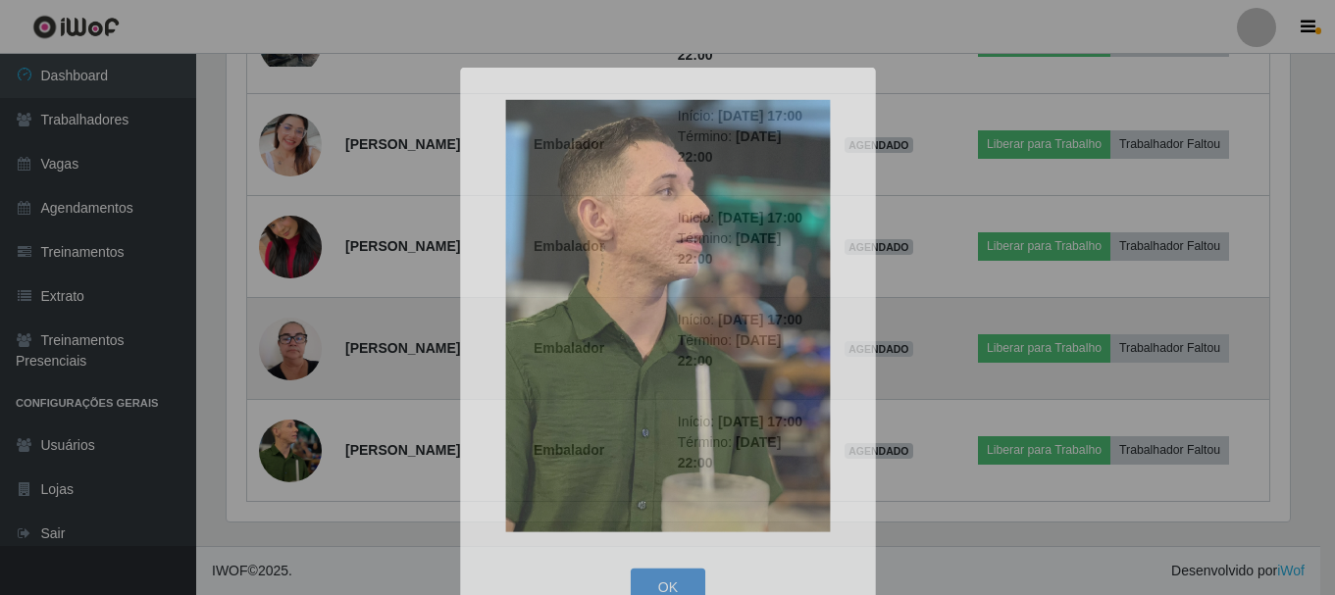
scroll to position [407, 1078]
